Goal: Information Seeking & Learning: Compare options

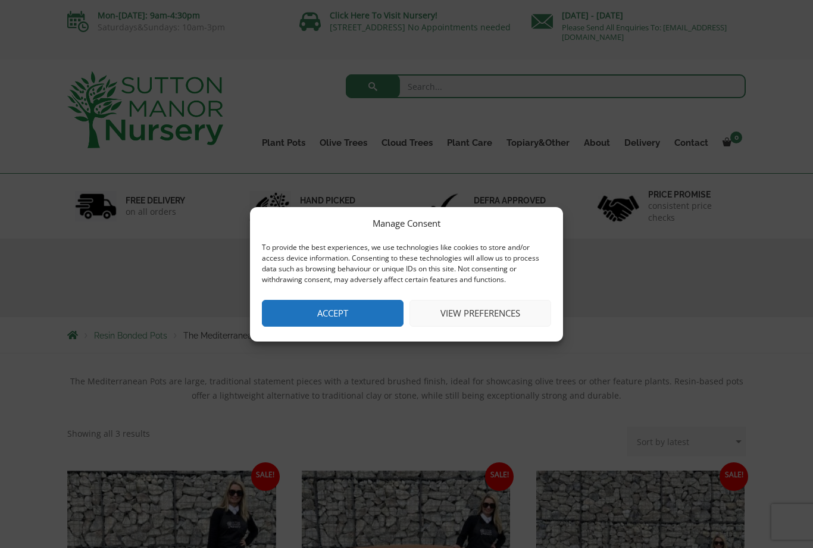
click at [334, 322] on button "Accept" at bounding box center [333, 313] width 142 height 27
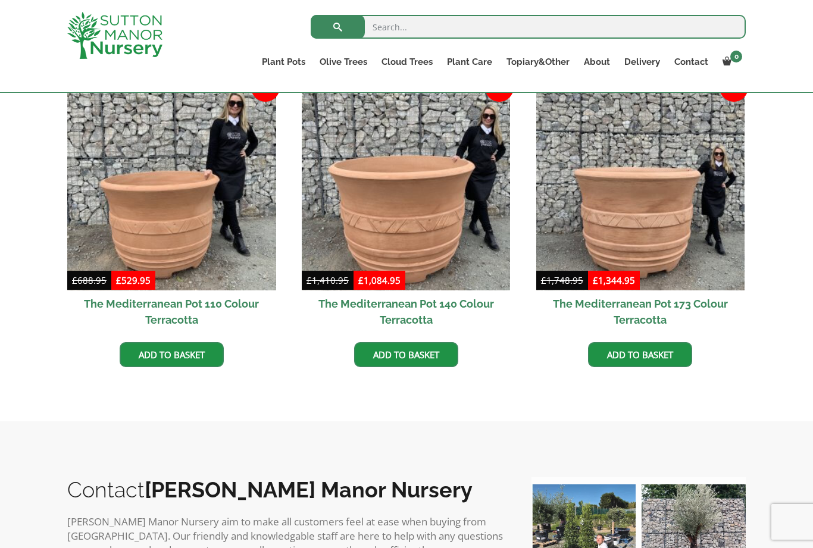
scroll to position [356, 0]
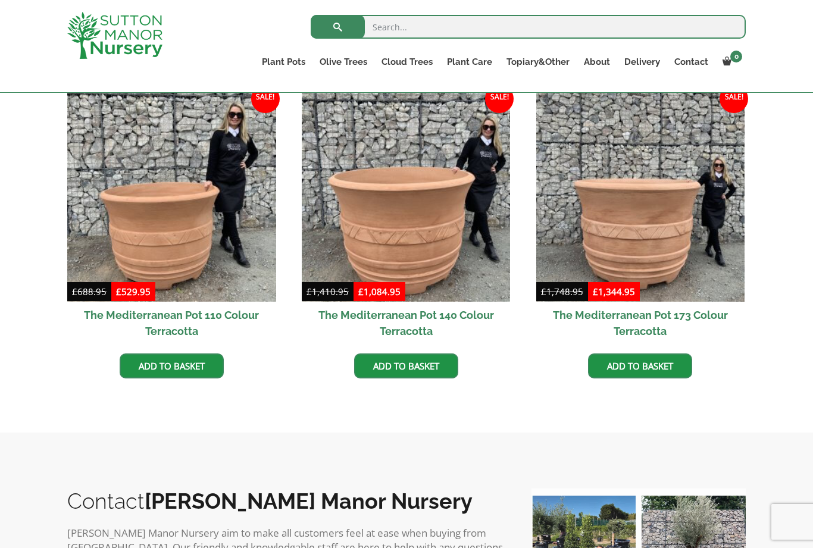
click at [167, 230] on img at bounding box center [171, 197] width 209 height 209
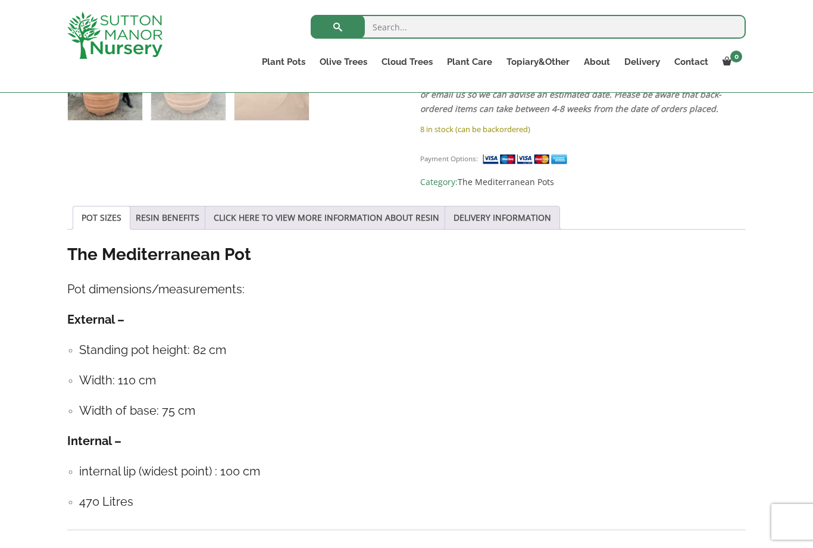
scroll to position [760, 0]
click at [520, 153] on img at bounding box center [526, 159] width 89 height 12
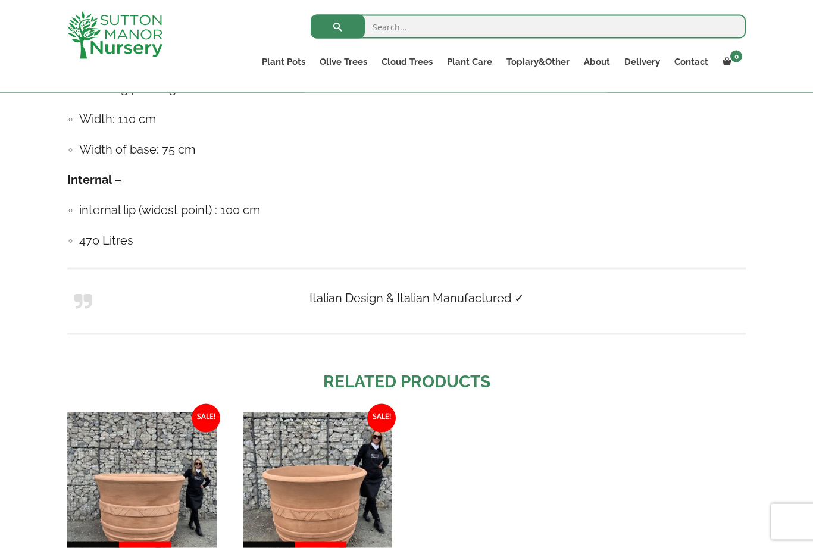
scroll to position [1023, 0]
click at [0, 0] on link "Taxus Baccata (Yew)" at bounding box center [0, 0] width 0 height 0
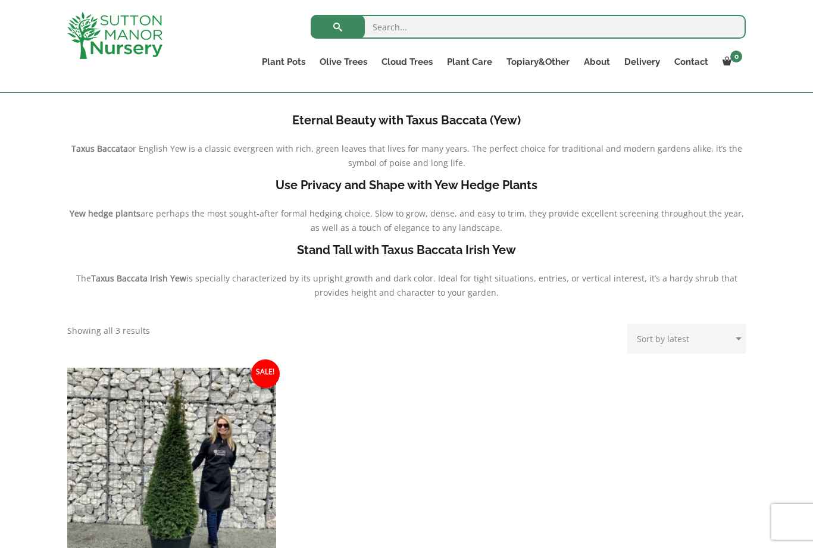
scroll to position [236, 0]
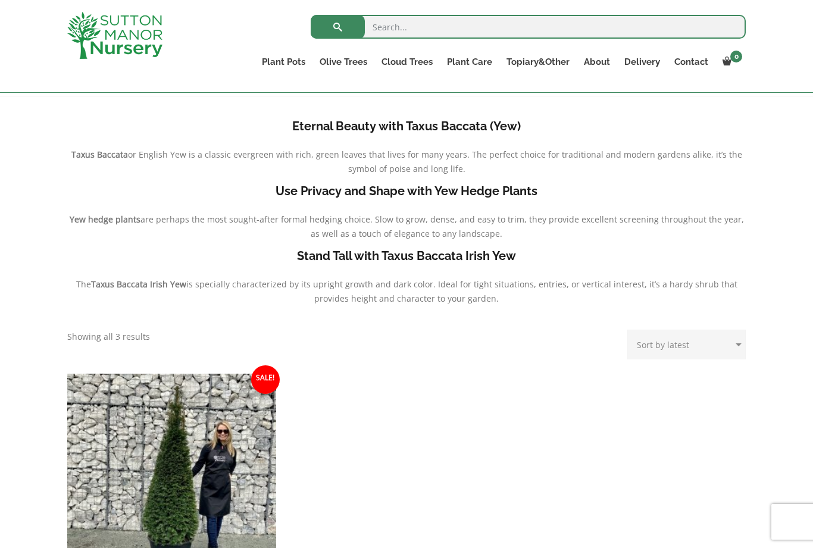
click at [0, 0] on link "Acers" at bounding box center [0, 0] width 0 height 0
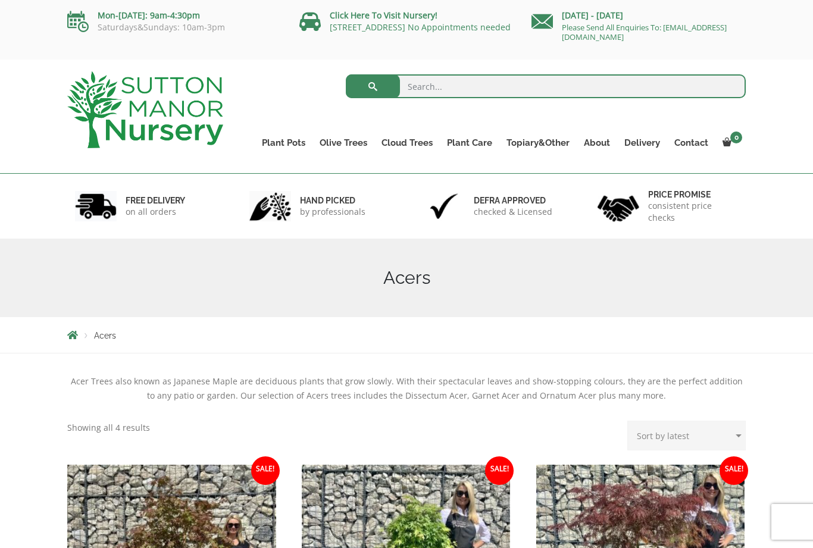
click at [0, 0] on link "Ilex Crenata Cloud Trees" at bounding box center [0, 0] width 0 height 0
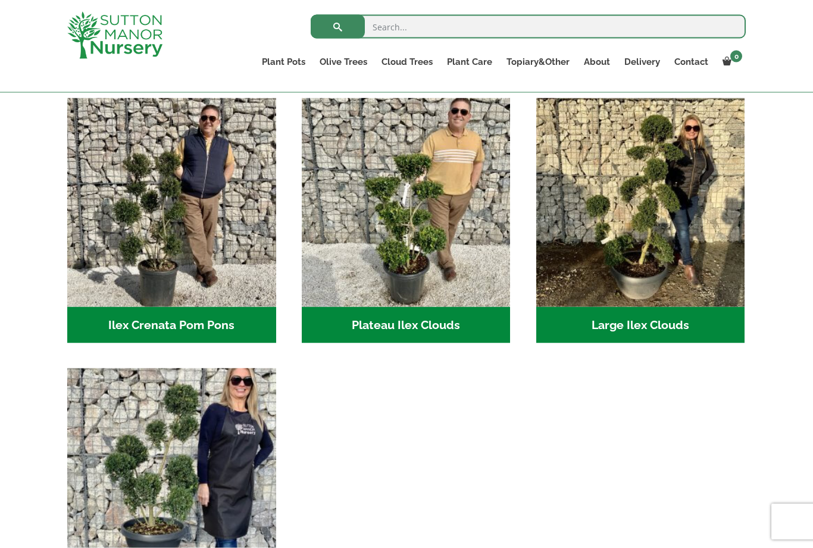
scroll to position [255, 0]
click at [666, 241] on img "Visit product category Large Ilex Clouds" at bounding box center [640, 202] width 209 height 209
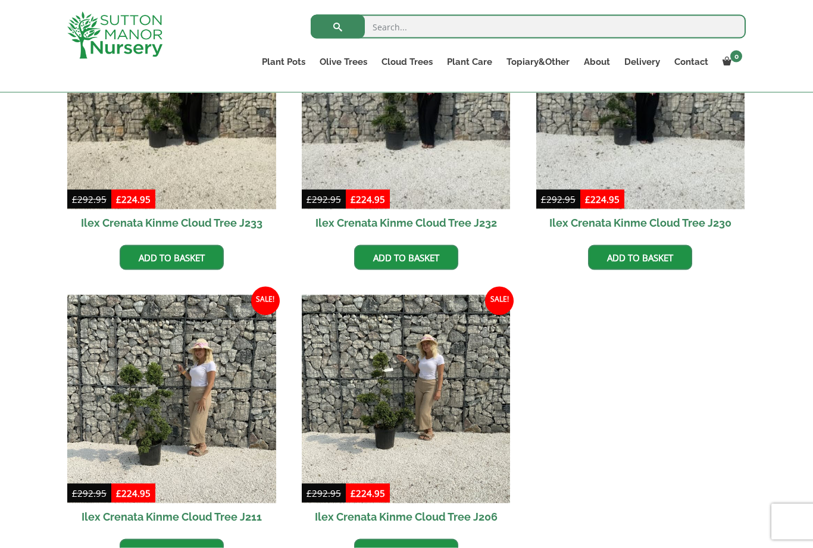
scroll to position [396, 0]
click at [0, 0] on link "Gnarled Olive Trees" at bounding box center [0, 0] width 0 height 0
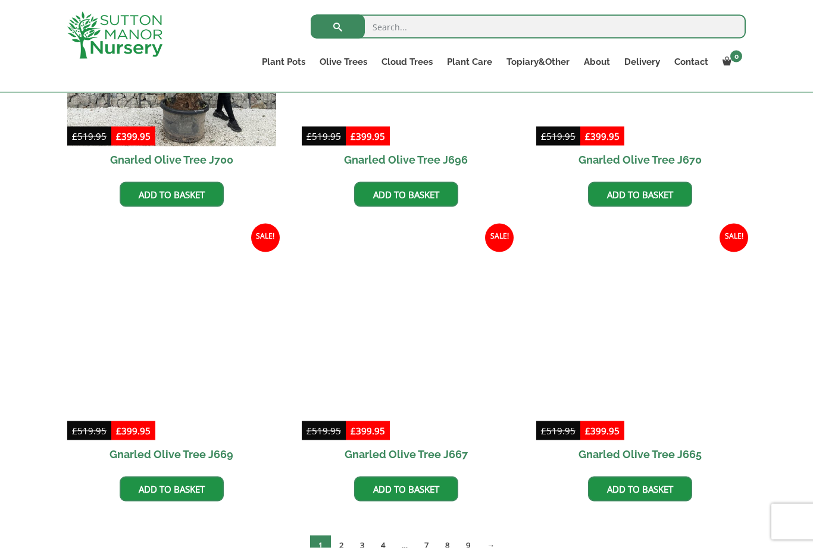
scroll to position [754, 0]
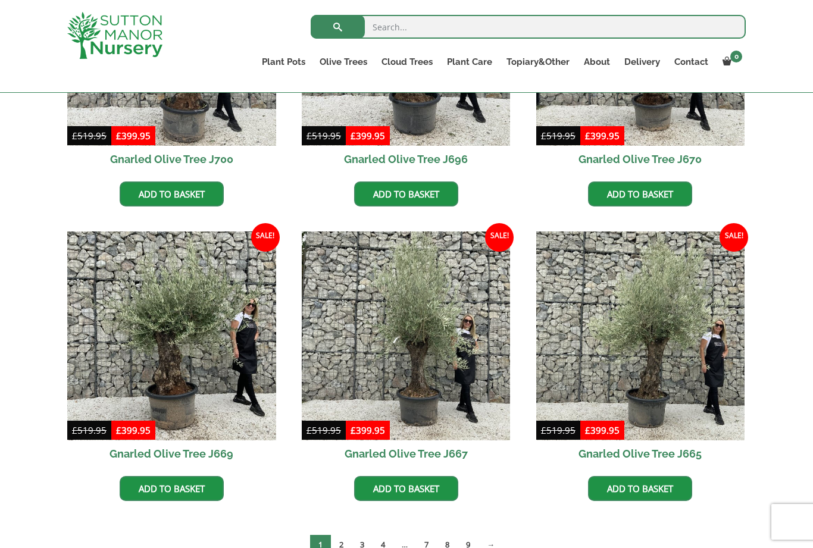
click at [342, 541] on link "2" at bounding box center [341, 545] width 21 height 20
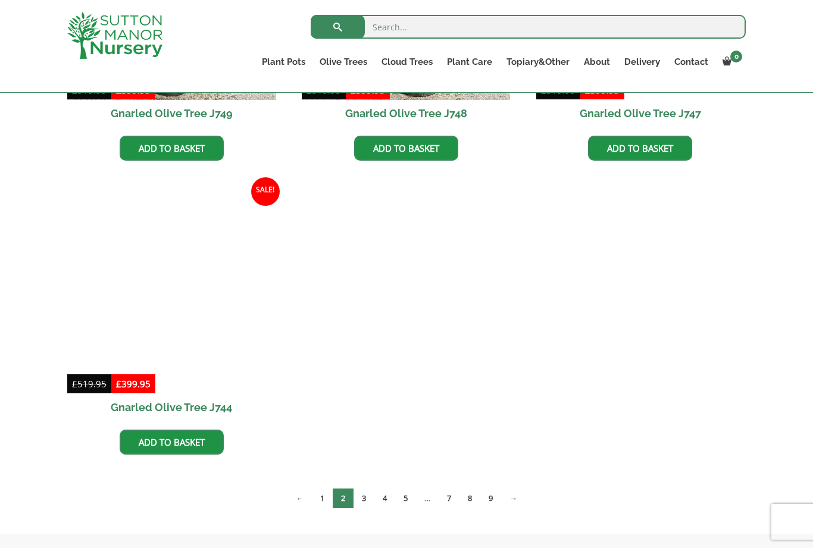
scroll to position [1093, 0]
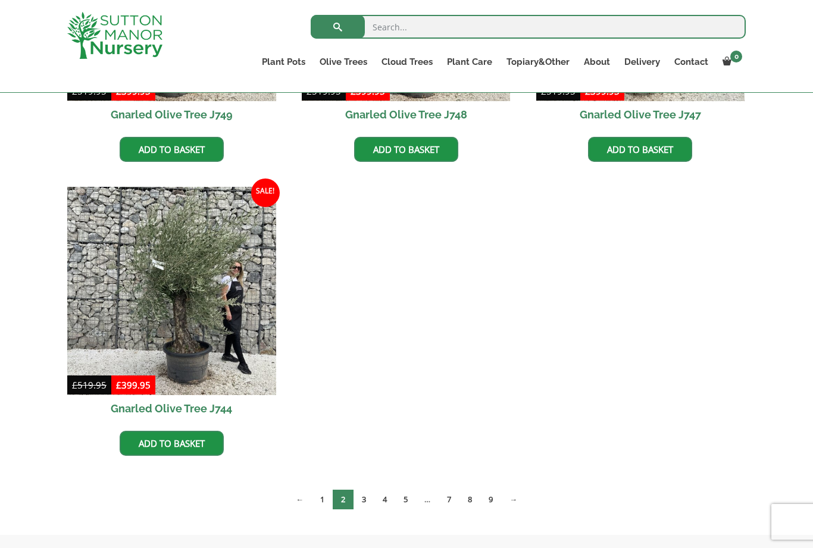
click at [142, 334] on img at bounding box center [171, 291] width 209 height 209
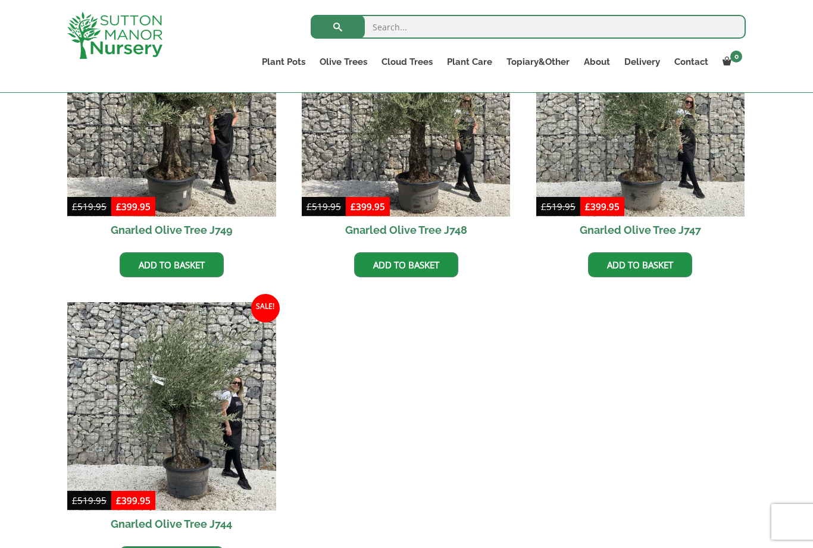
scroll to position [974, 0]
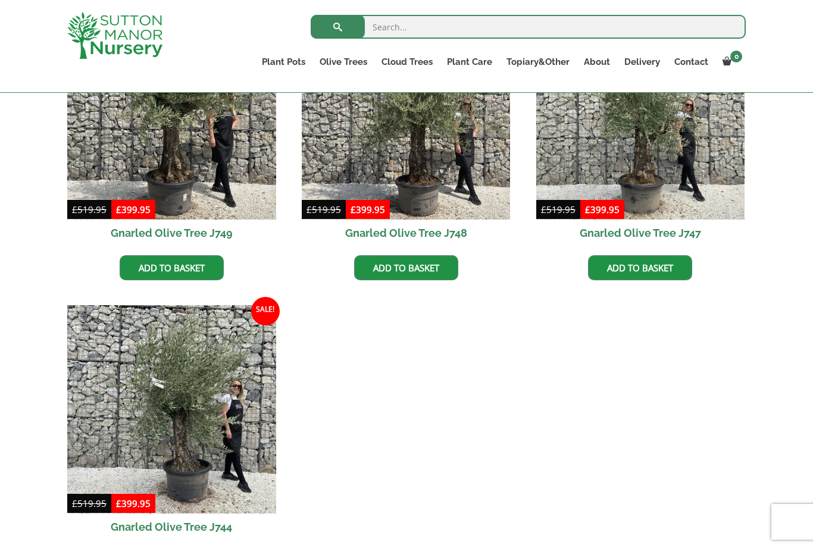
click at [0, 0] on link "Gnarled Olive Trees XXL" at bounding box center [0, 0] width 0 height 0
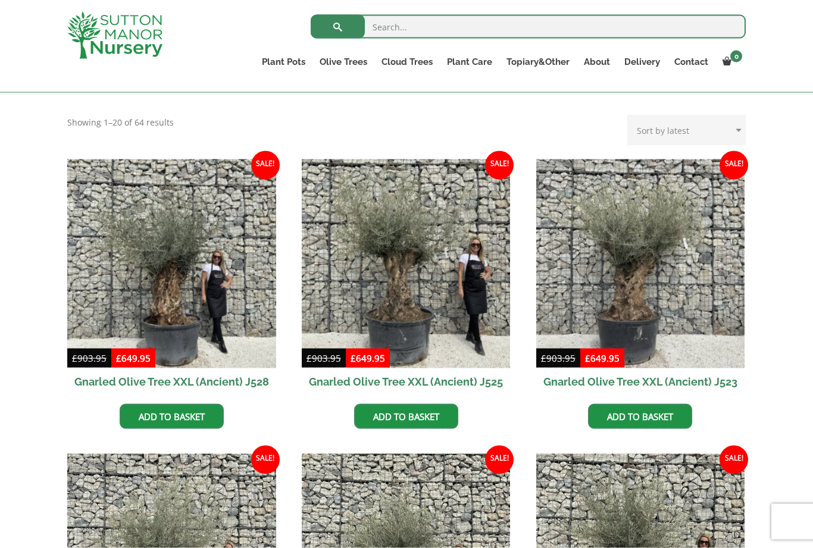
scroll to position [238, 0]
click at [688, 281] on img at bounding box center [640, 263] width 209 height 209
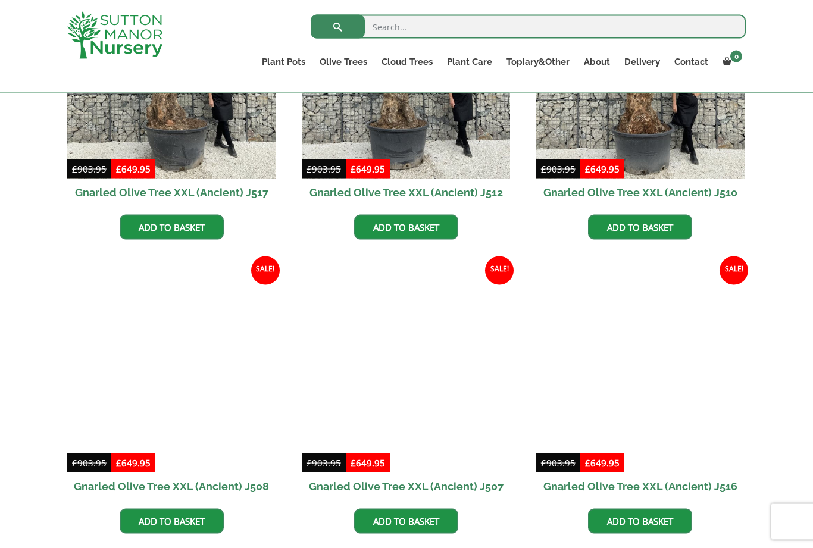
scroll to position [1016, 0]
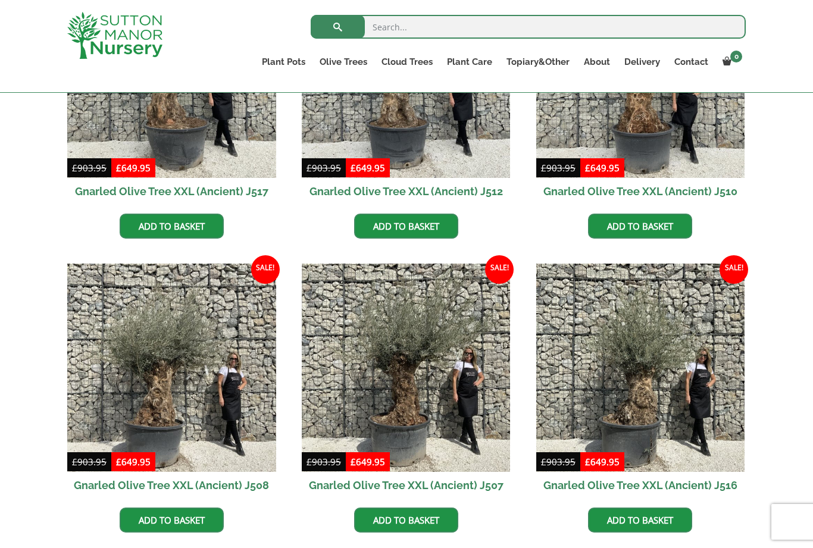
click at [598, 375] on img at bounding box center [640, 368] width 209 height 209
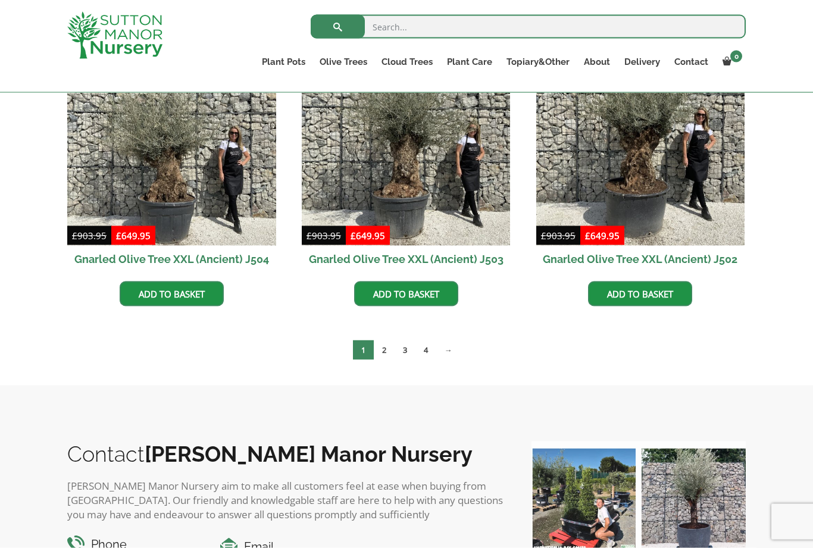
scroll to position [1834, 0]
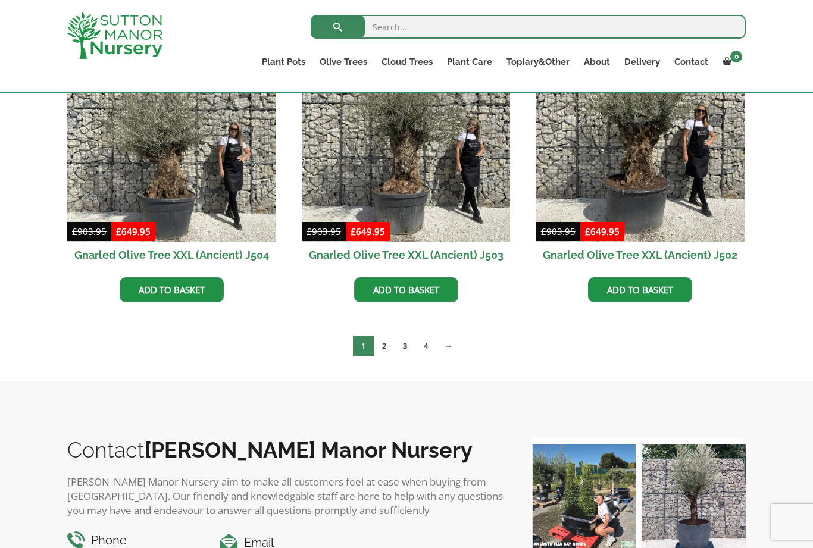
click at [378, 341] on link "2" at bounding box center [384, 346] width 21 height 20
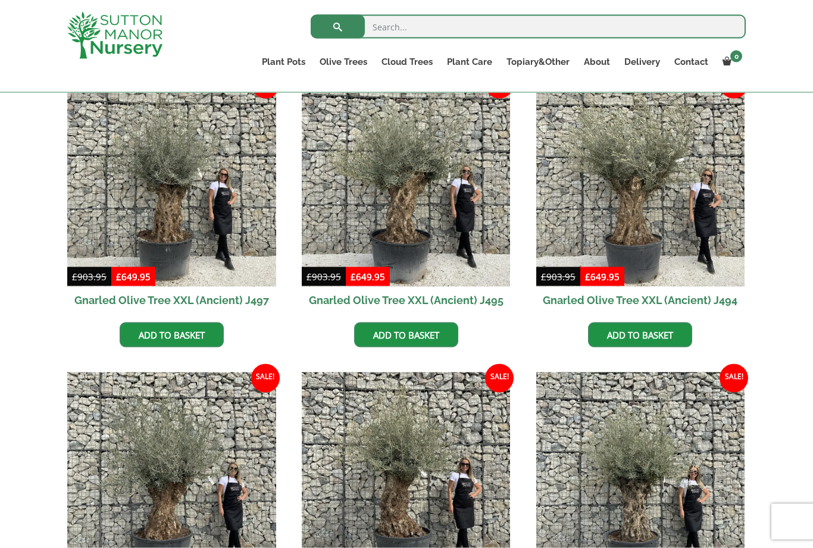
scroll to position [613, 0]
click at [608, 499] on img at bounding box center [640, 476] width 209 height 209
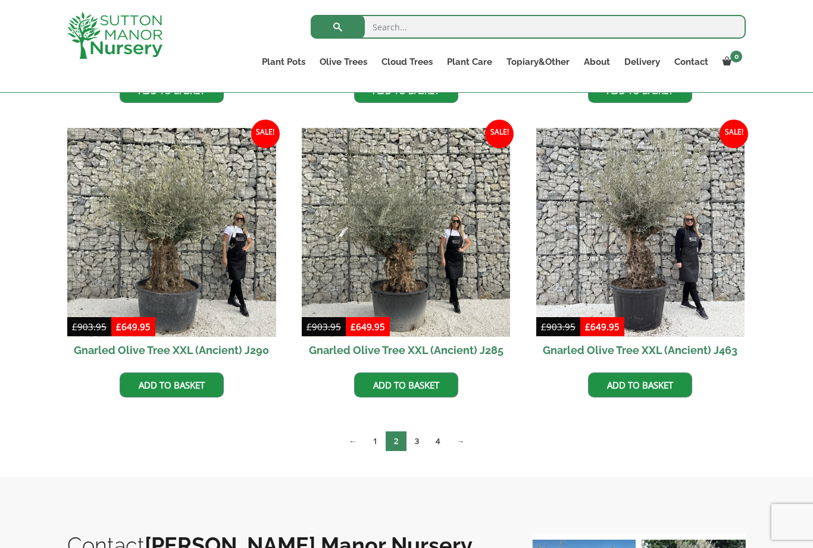
scroll to position [1749, 0]
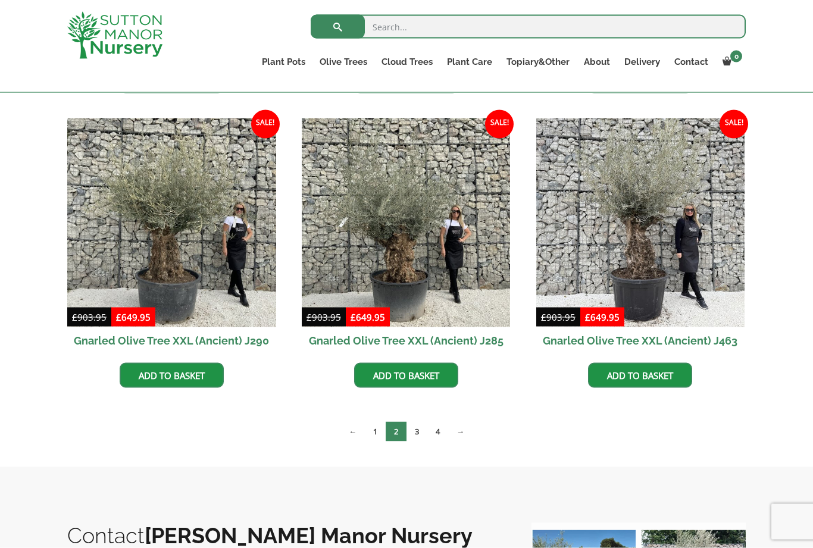
click at [415, 431] on link "3" at bounding box center [416, 432] width 21 height 20
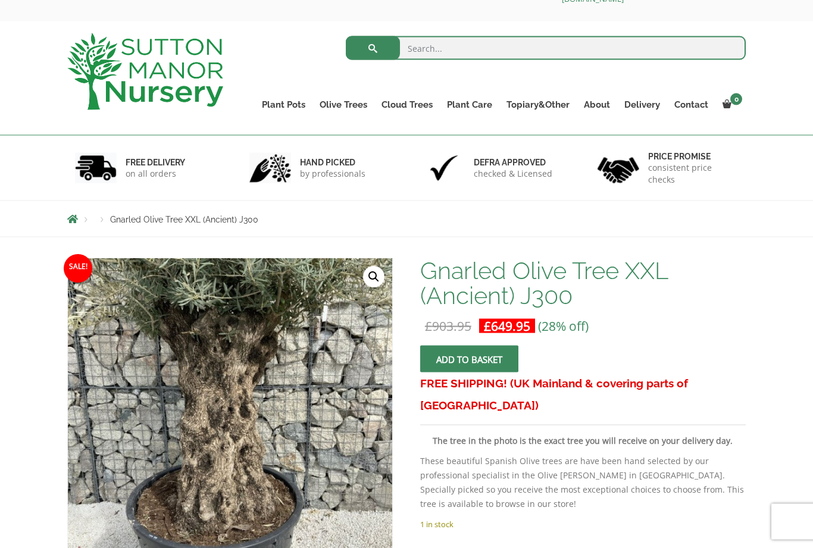
scroll to position [31, 0]
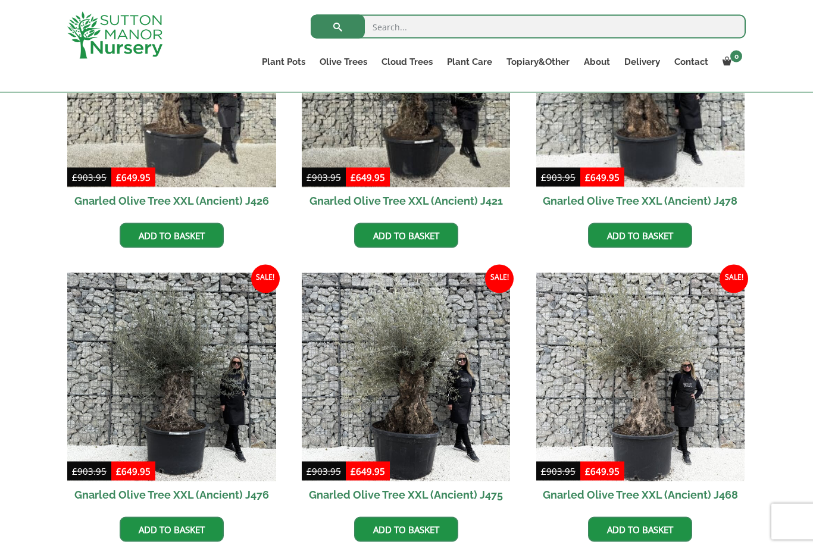
scroll to position [419, 0]
click at [410, 417] on img at bounding box center [406, 376] width 209 height 209
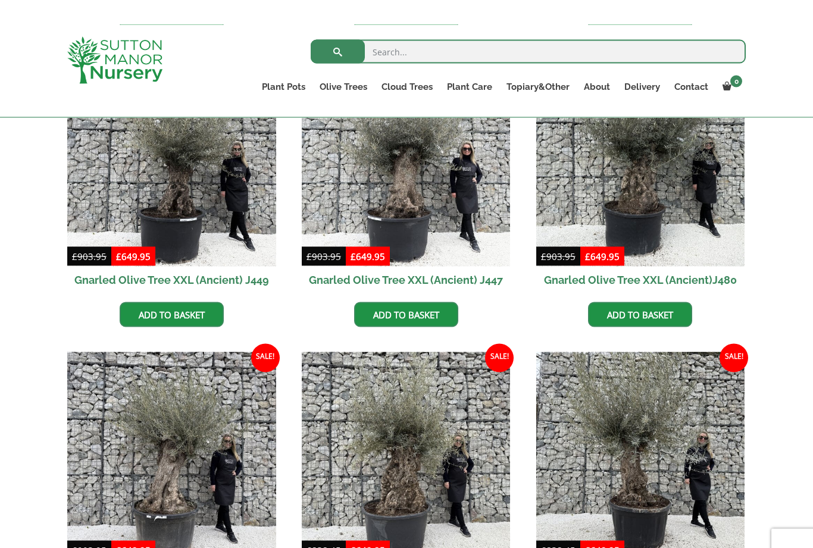
scroll to position [926, 0]
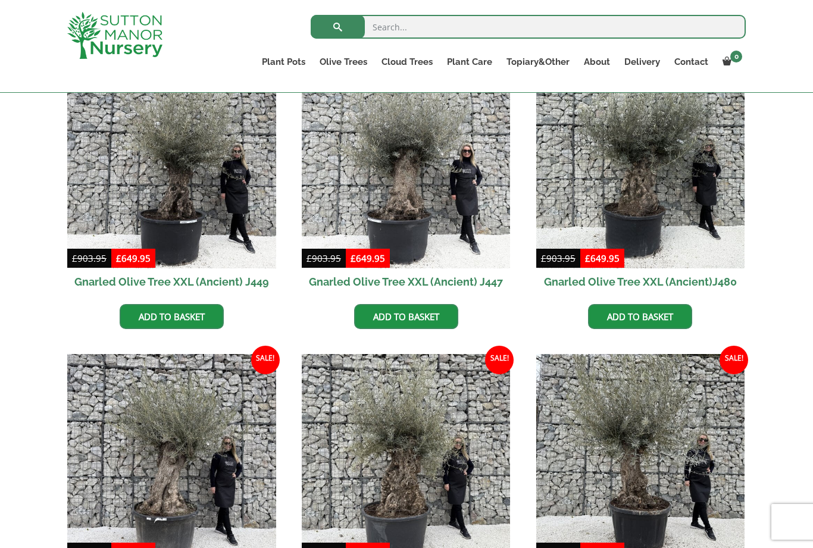
click at [402, 473] on img at bounding box center [406, 458] width 209 height 209
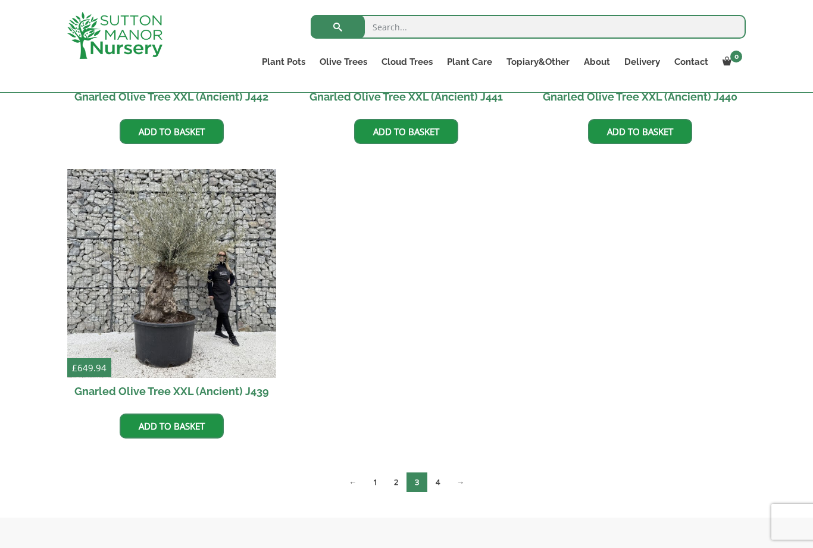
scroll to position [1741, 0]
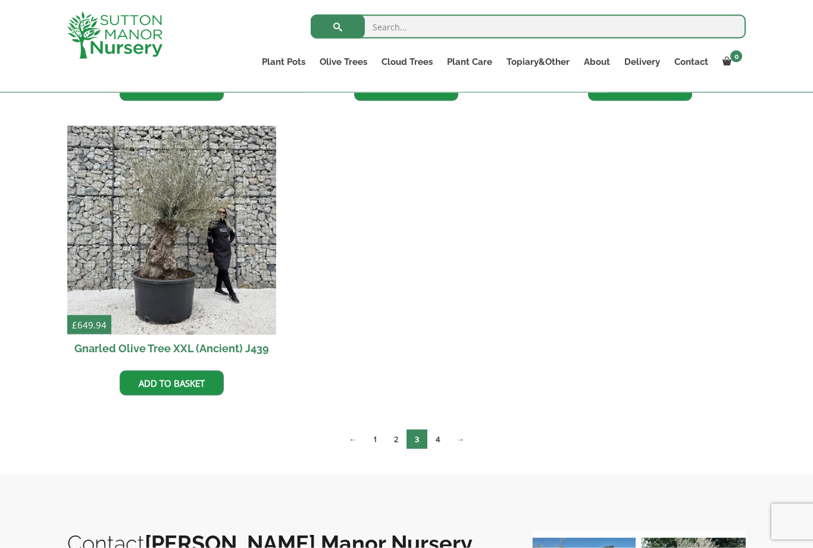
click at [441, 444] on link "4" at bounding box center [437, 439] width 21 height 20
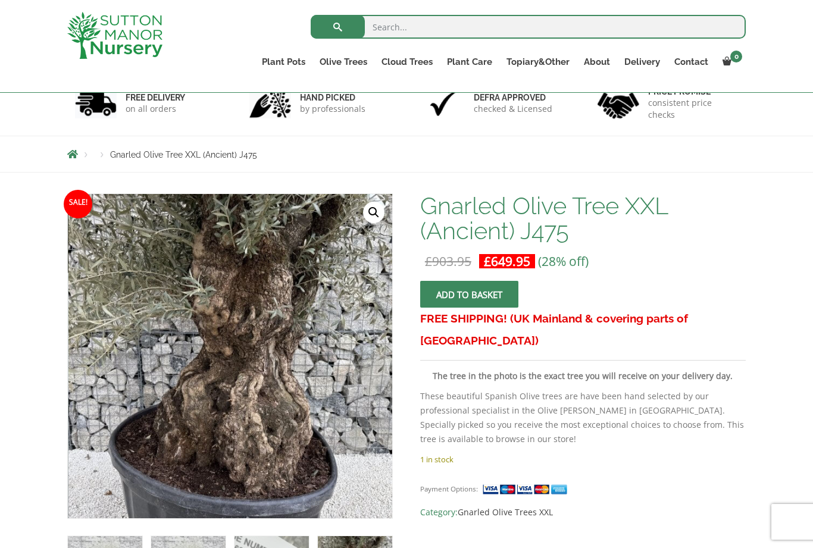
scroll to position [65, 0]
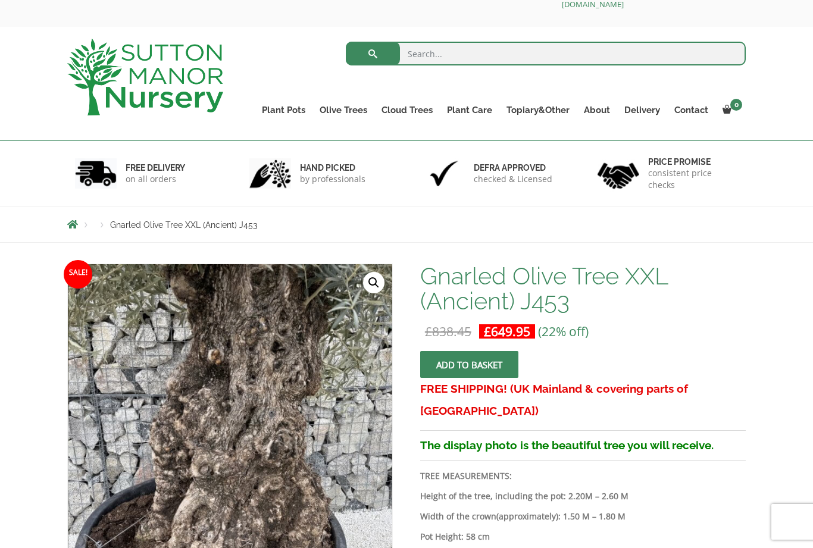
scroll to position [24, 0]
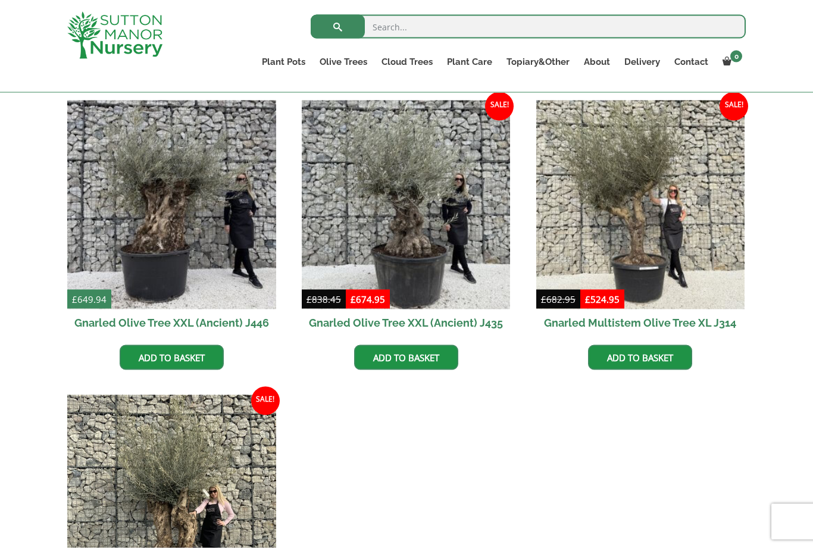
scroll to position [297, 0]
click at [374, 243] on img at bounding box center [406, 204] width 209 height 209
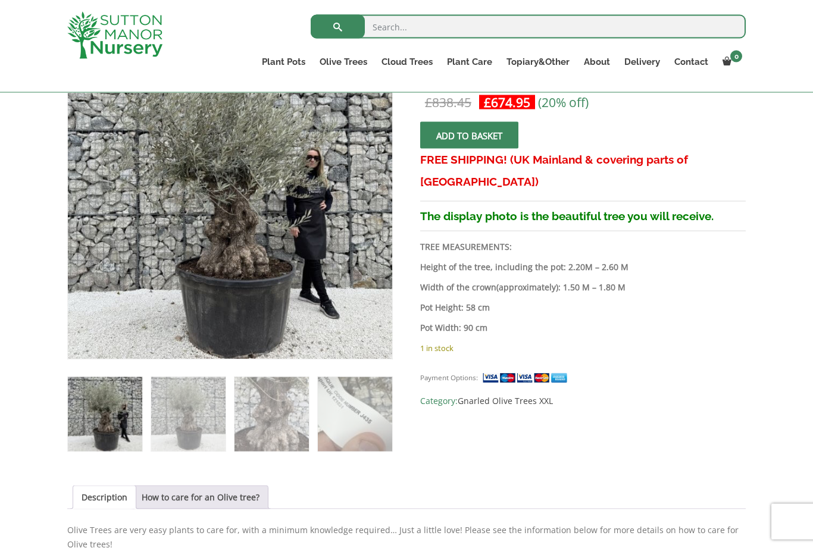
scroll to position [237, 0]
